Goal: Information Seeking & Learning: Learn about a topic

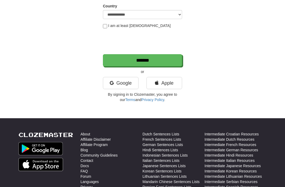
click at [112, 86] on link "Google" at bounding box center [121, 83] width 36 height 12
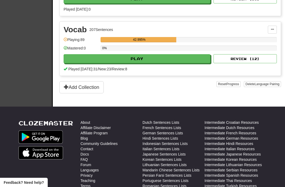
scroll to position [284, 0]
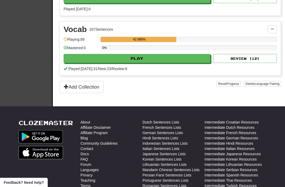
click at [88, 62] on button "Play" at bounding box center [137, 58] width 147 height 9
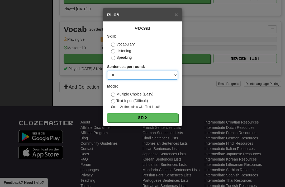
click at [113, 78] on select "* ** ** ** ** ** *** ********" at bounding box center [142, 75] width 71 height 9
select select "**"
click at [117, 116] on button "Go" at bounding box center [142, 117] width 71 height 9
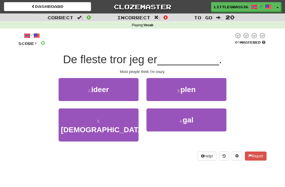
click at [169, 121] on button "4 . gal" at bounding box center [187, 119] width 80 height 23
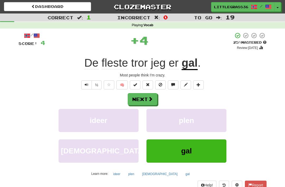
click at [152, 98] on span at bounding box center [150, 98] width 5 height 5
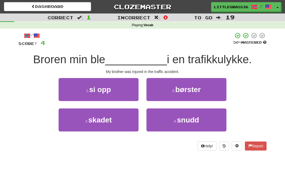
click at [130, 119] on button "3 . skadet" at bounding box center [99, 119] width 80 height 23
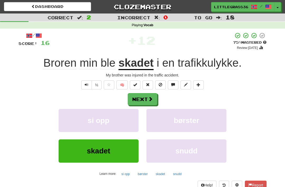
click at [149, 102] on button "Next" at bounding box center [143, 99] width 30 height 12
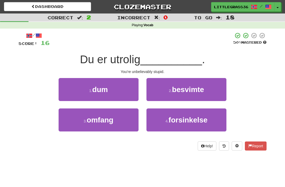
click at [124, 92] on button "1 . dum" at bounding box center [99, 89] width 80 height 23
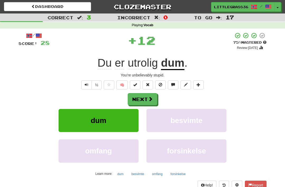
click at [153, 104] on button "Next" at bounding box center [143, 99] width 30 height 12
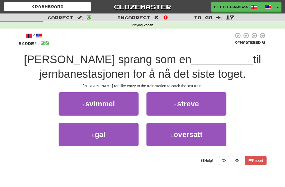
click at [119, 132] on button "3 . gal" at bounding box center [99, 134] width 80 height 23
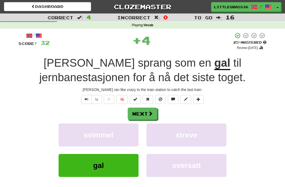
click at [145, 113] on button "Next" at bounding box center [143, 114] width 30 height 12
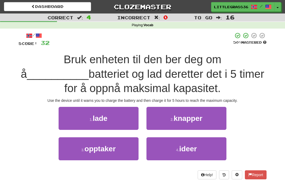
click at [111, 119] on button "1 . lade" at bounding box center [99, 118] width 80 height 23
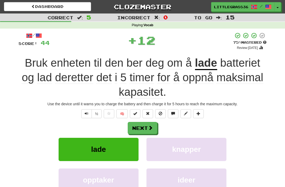
click at [151, 125] on span at bounding box center [150, 127] width 5 height 5
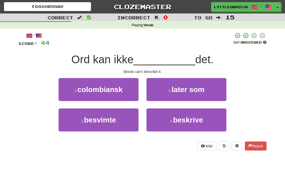
click at [172, 117] on button "4 . beskrive" at bounding box center [187, 119] width 80 height 23
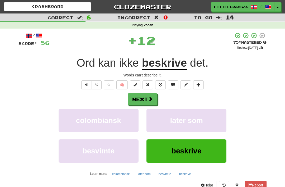
click at [153, 99] on span at bounding box center [150, 98] width 5 height 5
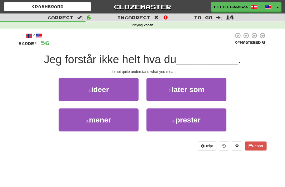
click at [131, 119] on button "3 . mener" at bounding box center [99, 119] width 80 height 23
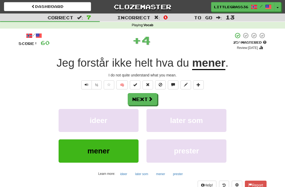
click at [150, 101] on button "Next" at bounding box center [143, 99] width 30 height 12
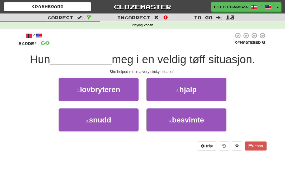
click at [163, 86] on button "2 . hjalp" at bounding box center [187, 89] width 80 height 23
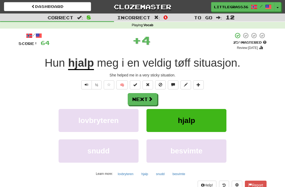
click at [146, 101] on button "Next" at bounding box center [143, 99] width 30 height 12
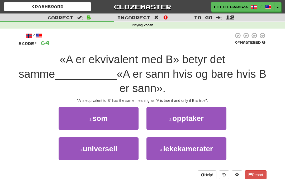
click at [81, 120] on button "1 . som" at bounding box center [99, 118] width 80 height 23
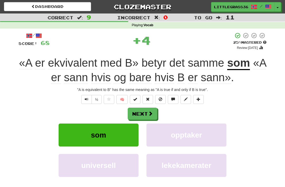
click at [137, 113] on button "Next" at bounding box center [143, 114] width 30 height 12
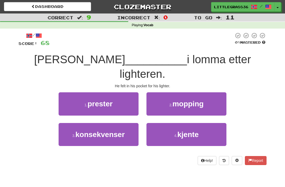
click at [160, 130] on button "4 . kjente" at bounding box center [187, 134] width 80 height 23
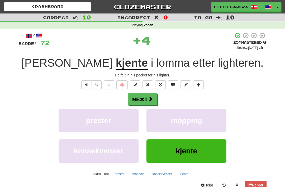
click at [148, 103] on button "Next" at bounding box center [143, 99] width 30 height 12
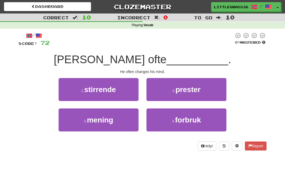
click at [138, 123] on button "3 . mening" at bounding box center [99, 119] width 80 height 23
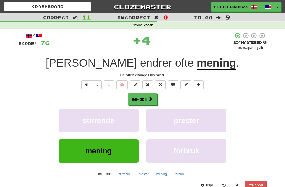
click at [139, 102] on button "Next" at bounding box center [143, 99] width 30 height 12
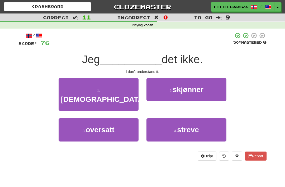
click at [149, 98] on button "2 . skjønner" at bounding box center [187, 89] width 80 height 23
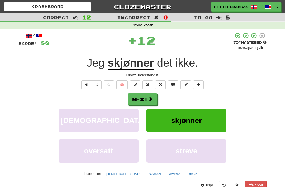
click at [141, 101] on button "Next" at bounding box center [143, 99] width 30 height 12
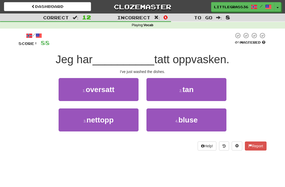
click at [138, 122] on button "3 . nettopp" at bounding box center [99, 119] width 80 height 23
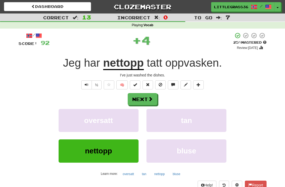
click at [140, 101] on button "Next" at bounding box center [143, 99] width 30 height 12
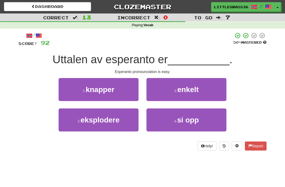
click at [147, 98] on button "2 . enkelt" at bounding box center [187, 89] width 80 height 23
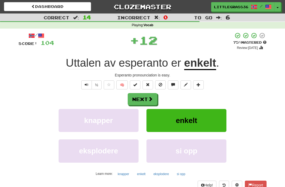
click at [144, 103] on button "Next" at bounding box center [143, 99] width 30 height 12
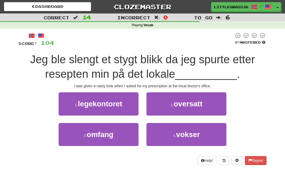
click at [130, 104] on button "1 . legekontoret" at bounding box center [99, 103] width 80 height 23
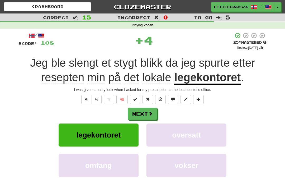
click at [147, 114] on button "Next" at bounding box center [143, 114] width 30 height 12
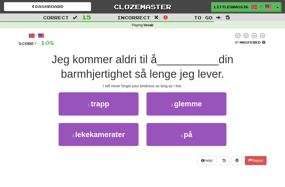
click at [161, 113] on button "2 . glemme" at bounding box center [187, 103] width 80 height 23
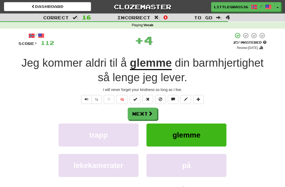
click at [147, 118] on button "Next" at bounding box center [143, 114] width 30 height 12
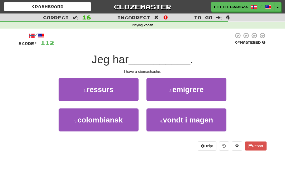
click at [156, 125] on button "4 . vondt i magen" at bounding box center [187, 119] width 80 height 23
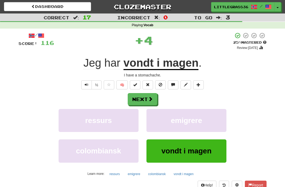
click at [147, 104] on button "Next" at bounding box center [143, 99] width 30 height 12
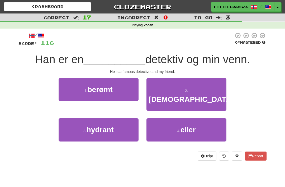
click at [129, 94] on button "1 . berømt" at bounding box center [99, 89] width 80 height 23
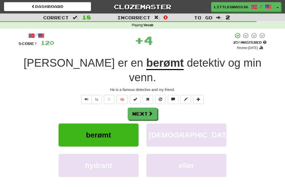
click at [145, 108] on button "Next" at bounding box center [143, 114] width 30 height 12
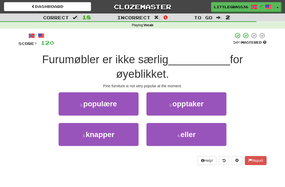
click at [133, 104] on button "1 . populære" at bounding box center [99, 103] width 80 height 23
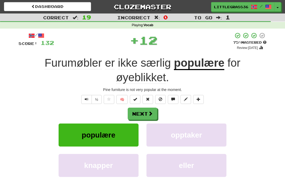
click at [143, 115] on button "Next" at bounding box center [143, 114] width 30 height 12
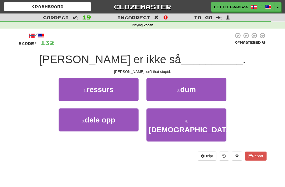
click at [151, 97] on button "2 . dum" at bounding box center [187, 89] width 80 height 23
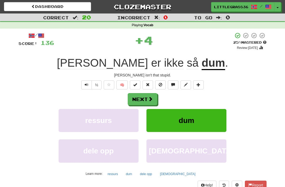
click at [140, 99] on button "Next" at bounding box center [143, 99] width 30 height 12
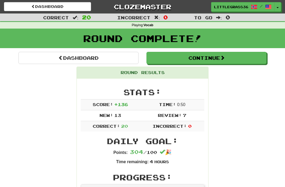
click at [44, 55] on link "Dashboard" at bounding box center [78, 58] width 120 height 12
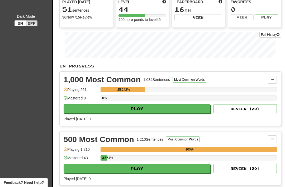
scroll to position [54, 0]
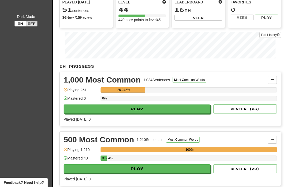
click at [81, 108] on button "Play" at bounding box center [137, 108] width 147 height 9
select select "**"
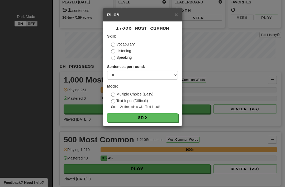
click at [117, 118] on button "Go" at bounding box center [142, 117] width 71 height 9
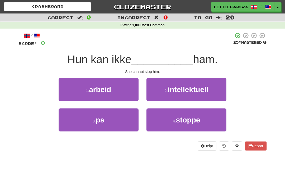
click at [151, 114] on button "4 . stoppe" at bounding box center [187, 119] width 80 height 23
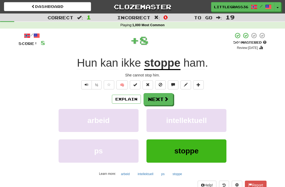
click at [146, 97] on button "Next" at bounding box center [159, 99] width 30 height 12
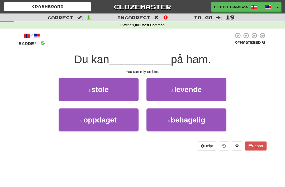
click at [148, 89] on button "2 . levende" at bounding box center [187, 89] width 80 height 23
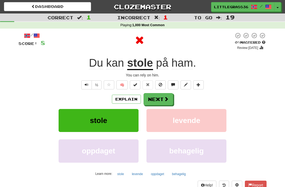
click at [141, 97] on button "Explain" at bounding box center [126, 99] width 29 height 9
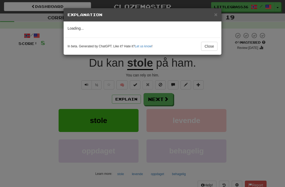
click at [140, 99] on div "× Explanation Loading... In beta. Generated by ChatGPT. Like it? Hate it? Let u…" at bounding box center [142, 93] width 285 height 187
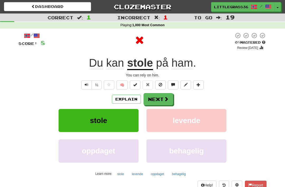
click at [146, 97] on button "Next" at bounding box center [159, 99] width 30 height 12
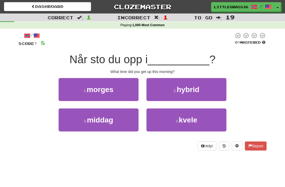
click at [126, 90] on button "1 . morges" at bounding box center [99, 89] width 80 height 23
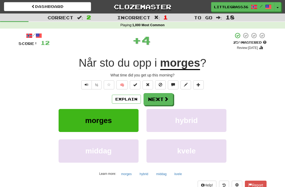
click at [151, 100] on button "Next" at bounding box center [159, 99] width 30 height 12
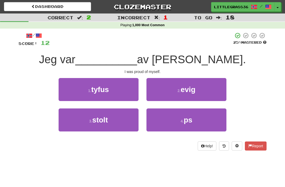
click at [117, 123] on button "3 . stolt" at bounding box center [99, 119] width 80 height 23
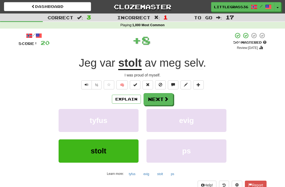
click at [155, 100] on button "Next" at bounding box center [159, 99] width 30 height 12
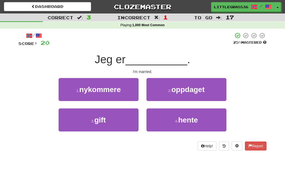
click at [121, 117] on button "3 . gift" at bounding box center [99, 119] width 80 height 23
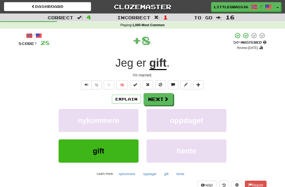
click at [145, 98] on button "Next" at bounding box center [159, 99] width 30 height 12
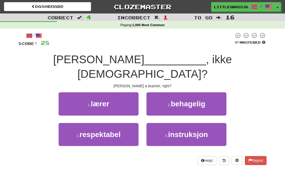
click at [130, 92] on button "1 . lærer" at bounding box center [99, 103] width 80 height 23
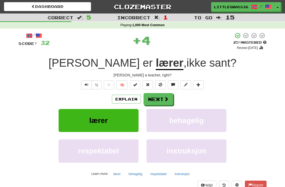
click at [151, 100] on button "Next" at bounding box center [159, 99] width 30 height 12
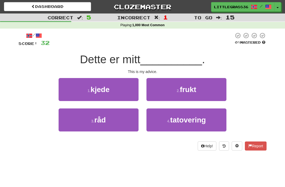
click at [127, 91] on button "1 . kjede" at bounding box center [99, 89] width 80 height 23
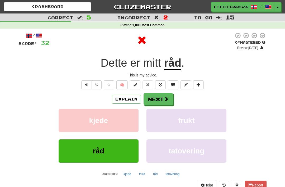
click at [146, 100] on button "Next" at bounding box center [159, 99] width 30 height 12
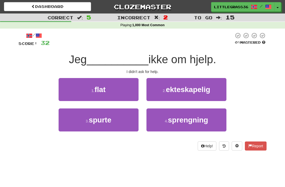
click at [121, 115] on button "3 . spurte" at bounding box center [99, 119] width 80 height 23
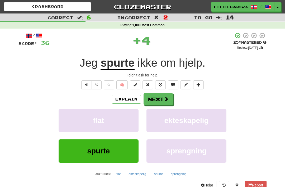
click at [156, 98] on button "Next" at bounding box center [159, 99] width 30 height 12
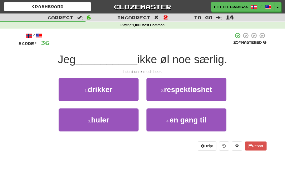
click at [118, 96] on button "1 . drikker" at bounding box center [99, 89] width 80 height 23
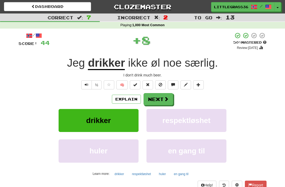
click at [150, 103] on button "Next" at bounding box center [159, 99] width 30 height 12
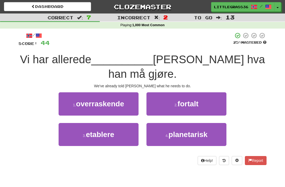
click at [152, 92] on button "2 . fortalt" at bounding box center [187, 103] width 80 height 23
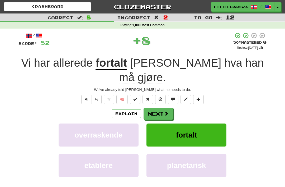
click at [144, 108] on button "Next" at bounding box center [159, 114] width 30 height 12
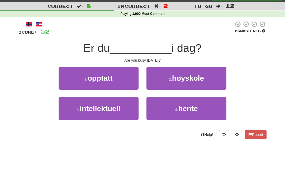
scroll to position [11, 0]
click at [128, 78] on button "1 . opptatt" at bounding box center [99, 78] width 80 height 23
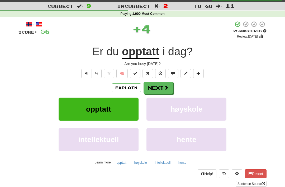
click at [153, 91] on button "Next" at bounding box center [159, 88] width 30 height 12
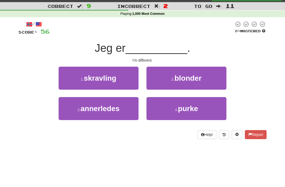
click at [123, 109] on button "3 . annerledes" at bounding box center [99, 108] width 80 height 23
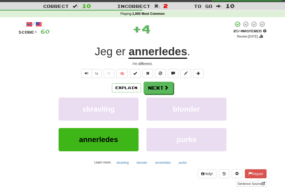
click at [153, 91] on button "Next" at bounding box center [159, 88] width 30 height 12
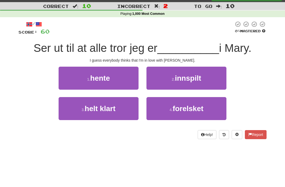
click at [155, 108] on button "4 . forelsket" at bounding box center [187, 108] width 80 height 23
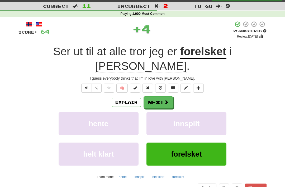
click at [146, 96] on button "Next" at bounding box center [159, 102] width 30 height 12
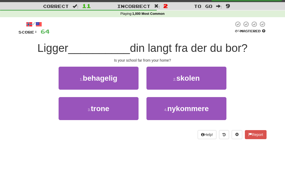
click at [152, 81] on button "2 . skolen" at bounding box center [187, 78] width 80 height 23
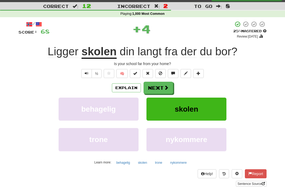
click at [150, 96] on div "Explain Next behagelig skolen trone nykommere Learn more: behagelig skolen tron…" at bounding box center [142, 124] width 248 height 85
click at [149, 87] on button "Next" at bounding box center [159, 88] width 30 height 12
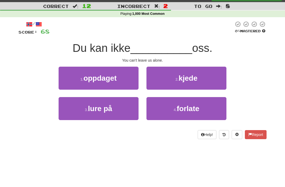
click at [150, 105] on button "4 . forlate" at bounding box center [187, 108] width 80 height 23
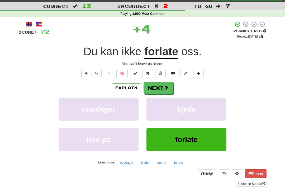
click at [145, 92] on button "Next" at bounding box center [159, 88] width 30 height 12
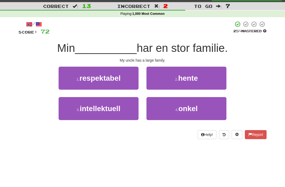
click at [153, 102] on button "4 . onkel" at bounding box center [187, 108] width 80 height 23
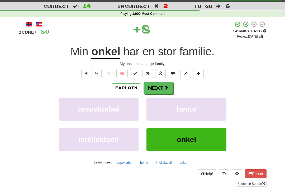
click at [153, 102] on button "hente" at bounding box center [187, 108] width 80 height 23
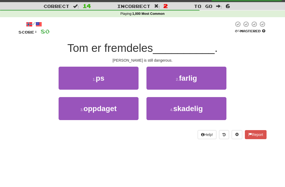
click at [149, 76] on button "2 . farlig" at bounding box center [187, 78] width 80 height 23
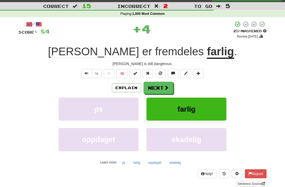
click at [149, 91] on button "Next" at bounding box center [159, 88] width 30 height 12
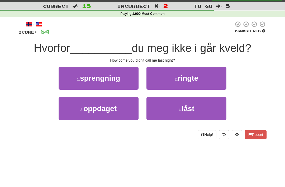
click at [147, 80] on button "2 . ringte" at bounding box center [187, 78] width 80 height 23
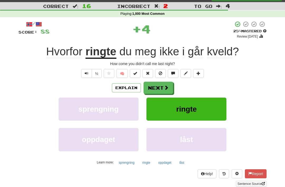
click at [147, 87] on button "Next" at bounding box center [159, 88] width 30 height 12
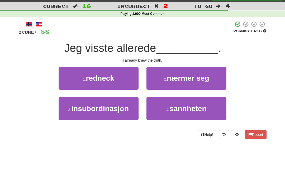
click at [152, 104] on button "4 . sannheten" at bounding box center [187, 108] width 80 height 23
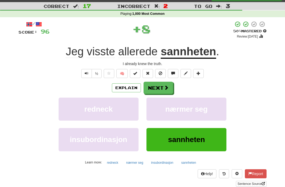
click at [151, 98] on button "nærmer seg" at bounding box center [187, 108] width 80 height 23
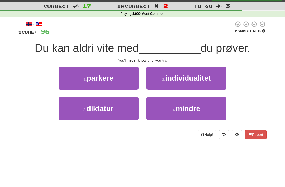
click at [149, 102] on button "4 . mindre" at bounding box center [187, 108] width 80 height 23
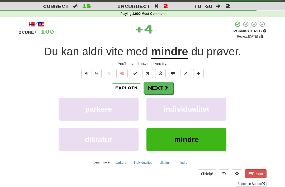
click at [146, 86] on button "Next" at bounding box center [159, 88] width 30 height 12
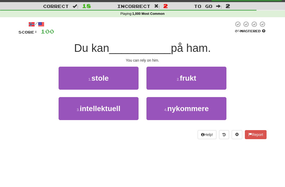
click at [131, 74] on button "1 . stole" at bounding box center [99, 78] width 80 height 23
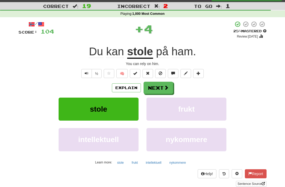
click at [150, 90] on button "Next" at bounding box center [159, 88] width 30 height 12
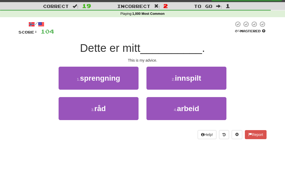
click at [132, 113] on button "3 . råd" at bounding box center [99, 108] width 80 height 23
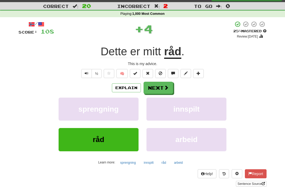
click at [150, 88] on button "Next" at bounding box center [159, 88] width 30 height 12
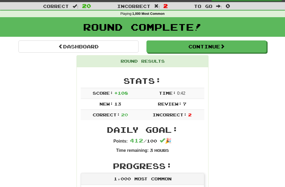
click at [113, 45] on link "Dashboard" at bounding box center [78, 46] width 120 height 12
